Goal: Task Accomplishment & Management: Manage account settings

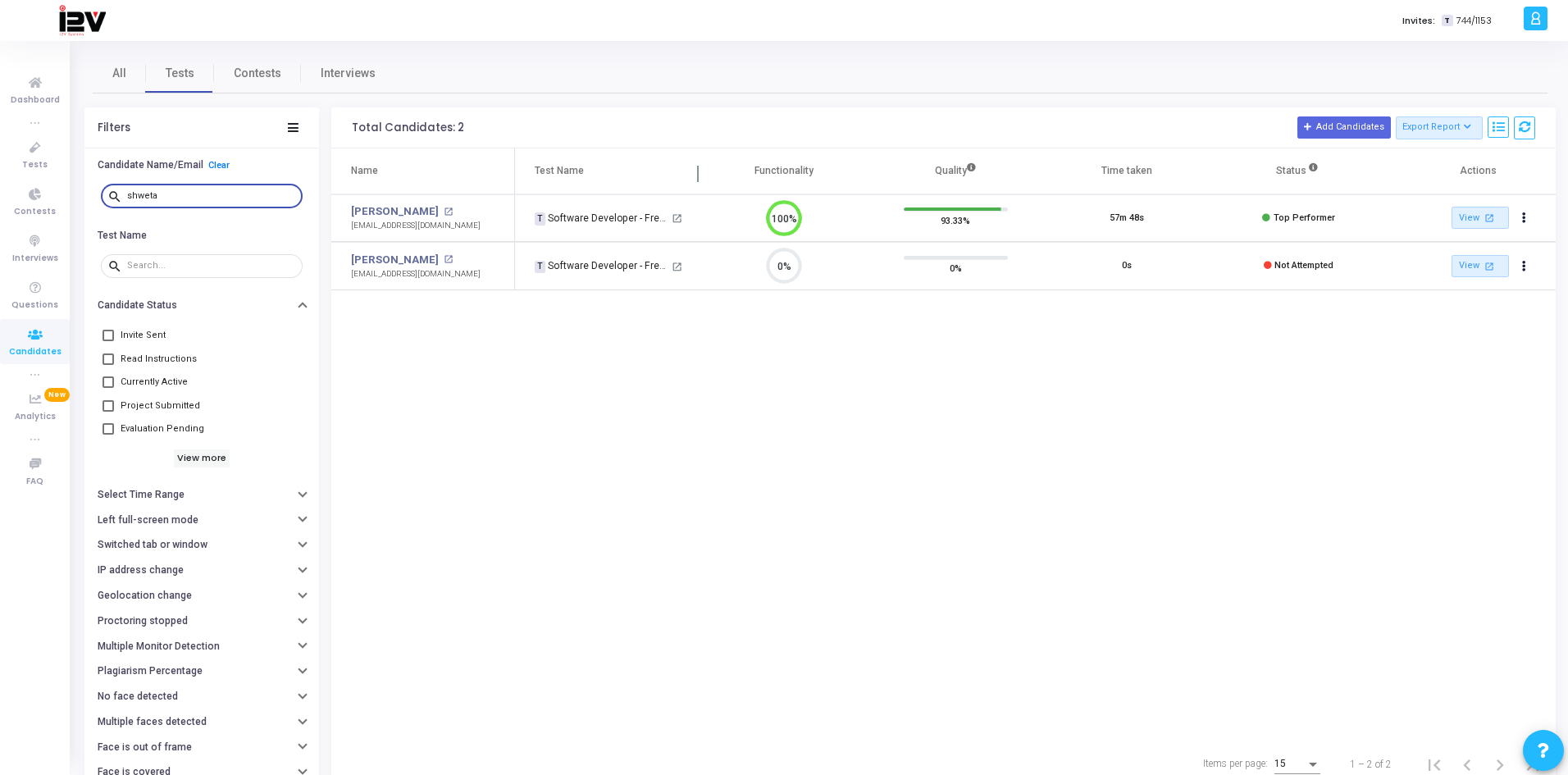
scroll to position [34, 42]
drag, startPoint x: 181, startPoint y: 192, endPoint x: 38, endPoint y: 189, distance: 143.0
click at [38, 189] on div "Dashboard true Tests Contests Interviews Questions Candidates true Analytics Ne…" at bounding box center [784, 388] width 1568 height 775
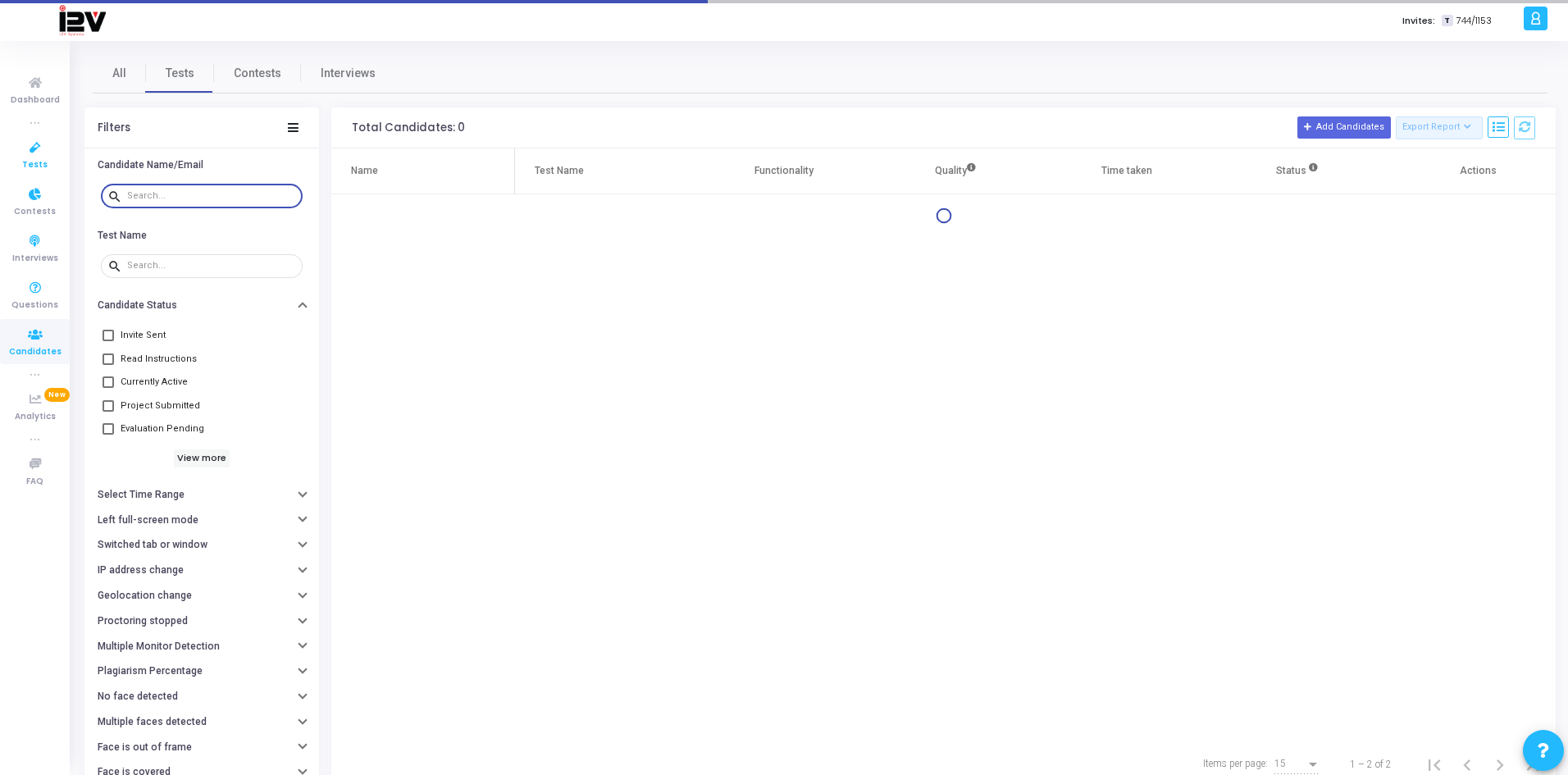
click at [38, 146] on icon at bounding box center [35, 148] width 34 height 21
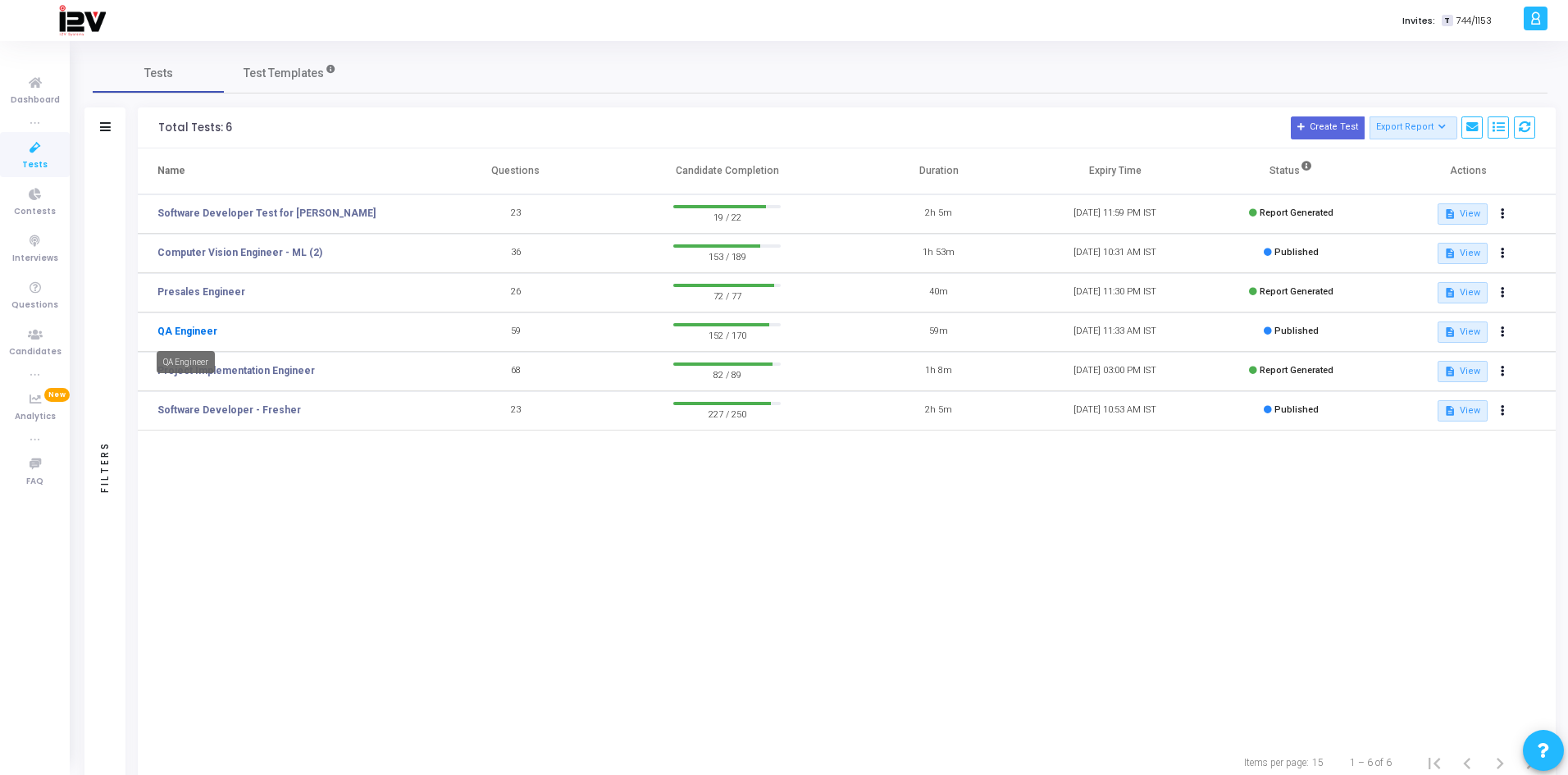
click at [194, 330] on link "QA Engineer" at bounding box center [187, 332] width 60 height 15
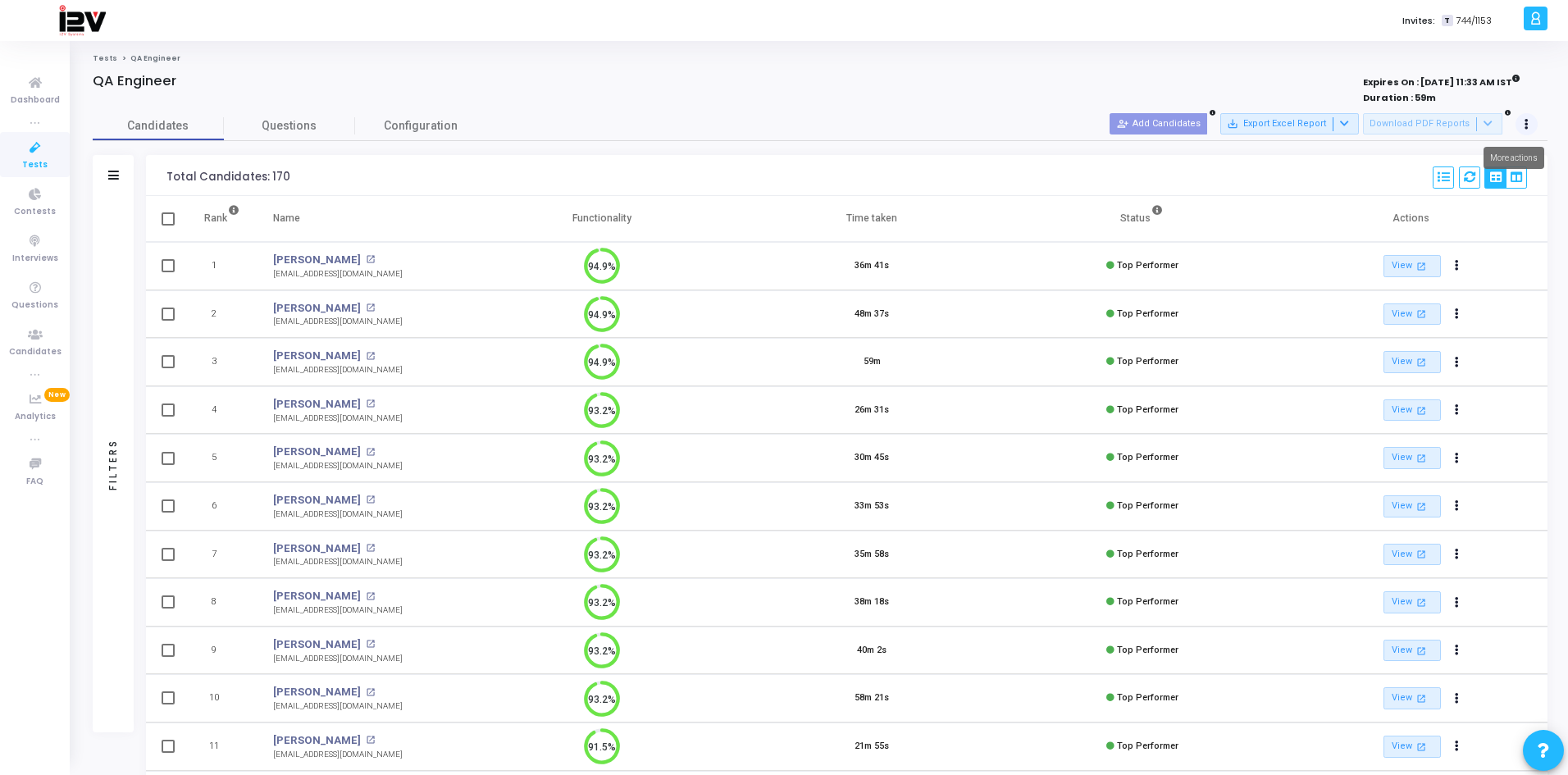
click at [1534, 128] on button at bounding box center [1527, 125] width 23 height 23
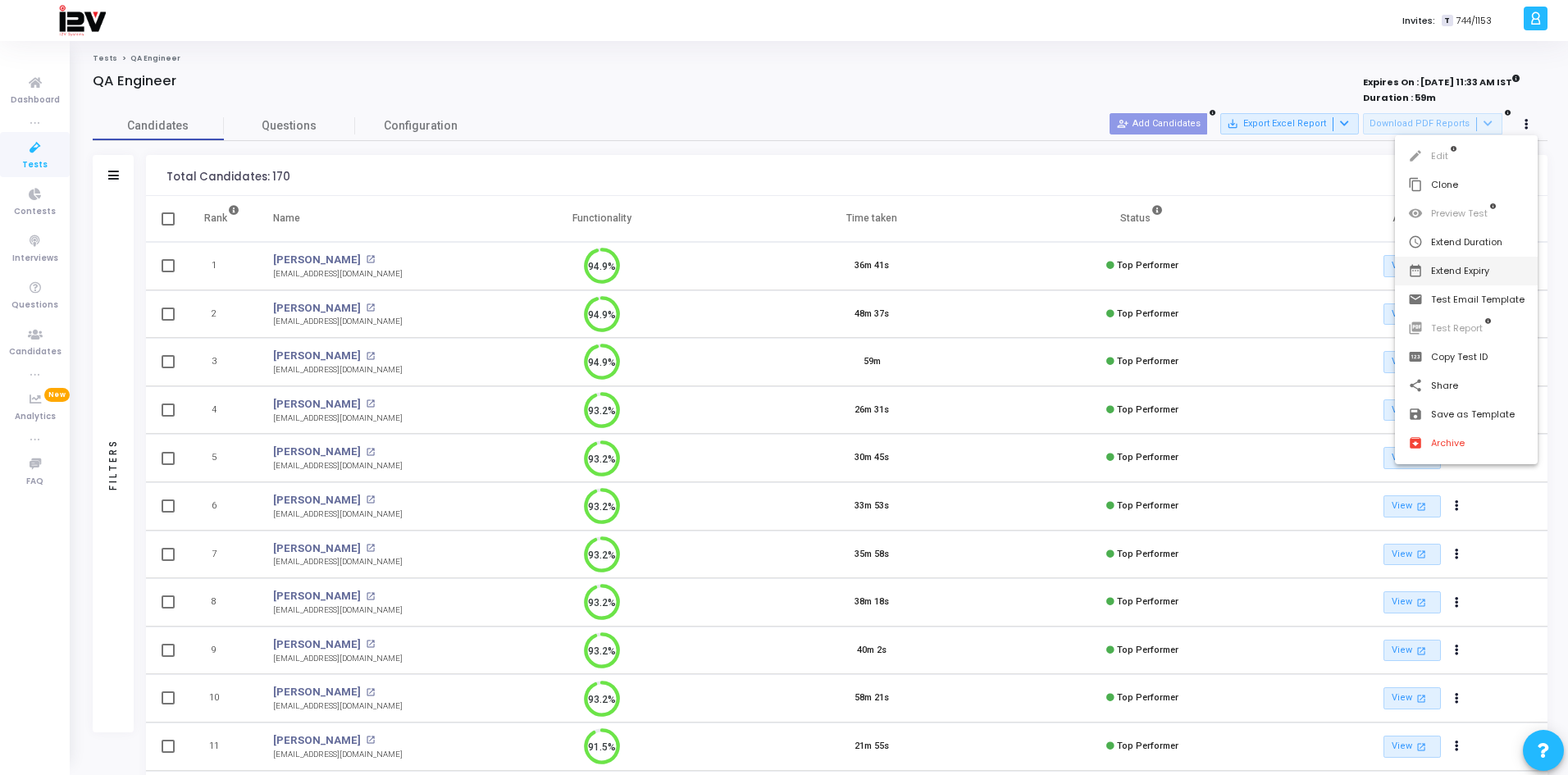
click at [1477, 272] on button "date_range Extend Expiry" at bounding box center [1466, 271] width 143 height 28
click at [1391, 337] on span "13" at bounding box center [1393, 336] width 21 height 21
click at [1370, 508] on span "Set" at bounding box center [1368, 510] width 84 height 18
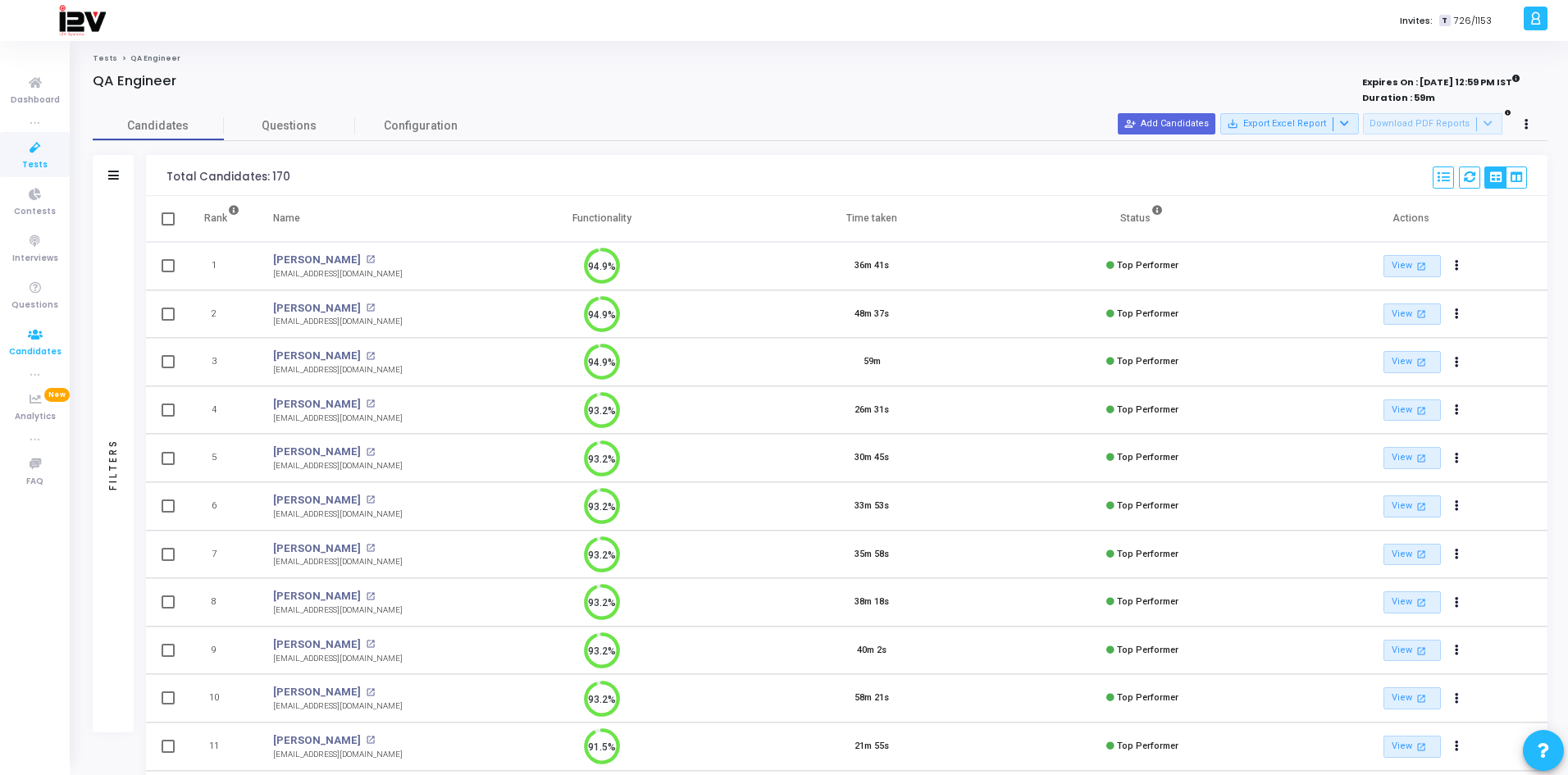
click at [39, 338] on icon at bounding box center [35, 336] width 34 height 21
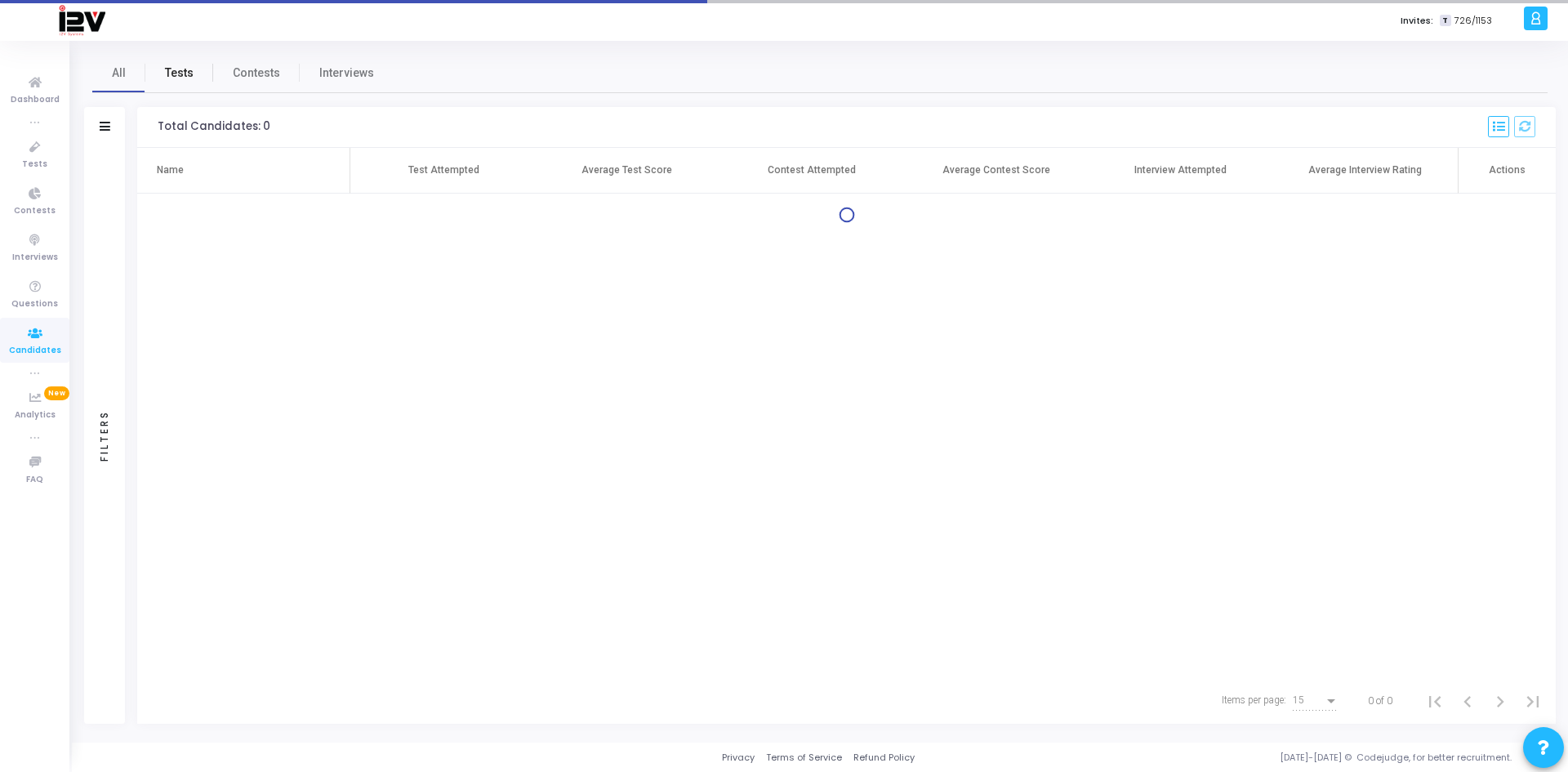
click at [176, 60] on link "Tests" at bounding box center [179, 72] width 68 height 40
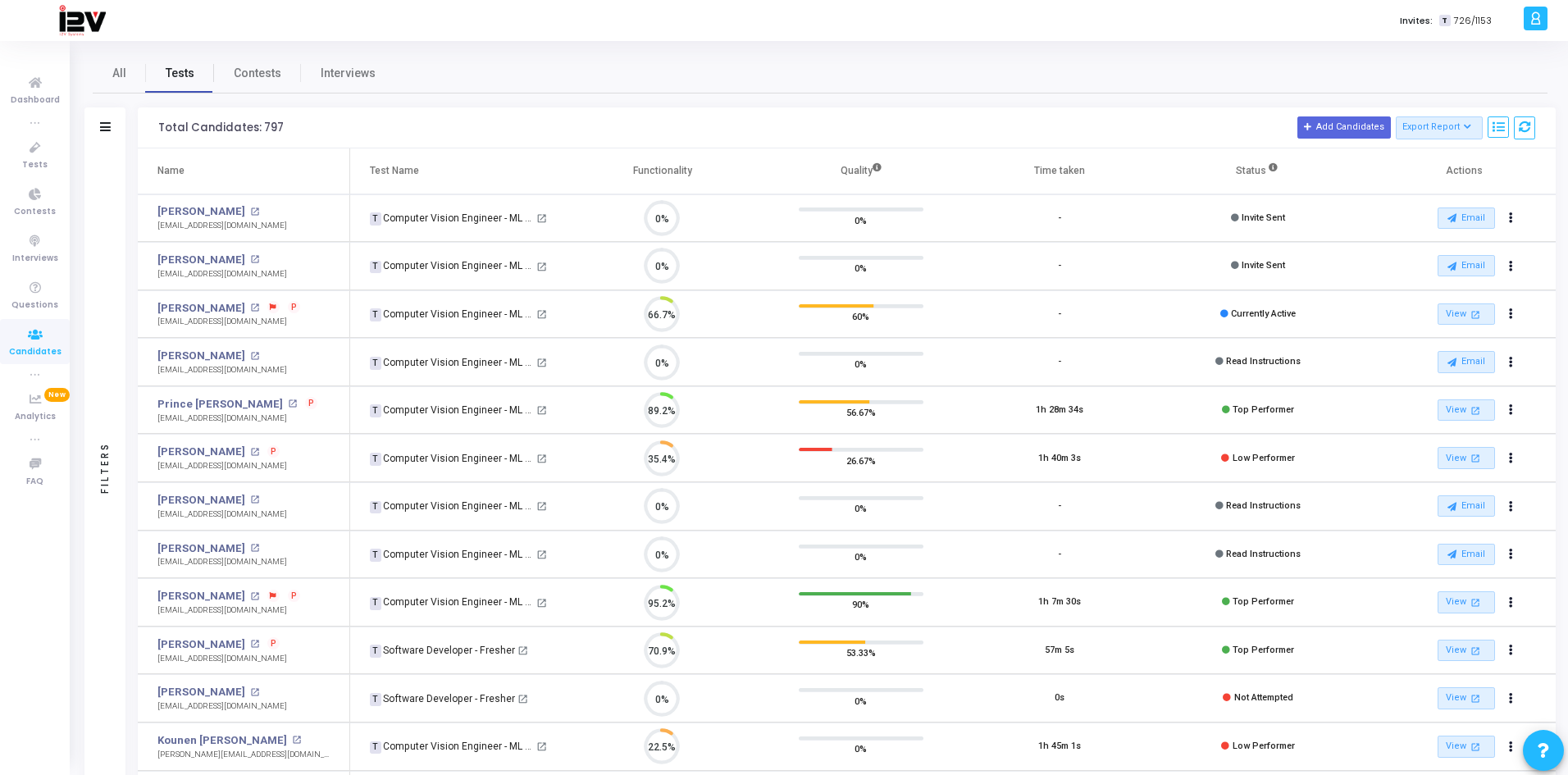
scroll to position [34, 42]
click at [270, 307] on icon at bounding box center [273, 307] width 7 height 7
click at [322, 340] on div at bounding box center [784, 388] width 1568 height 775
